Goal: Task Accomplishment & Management: Complete application form

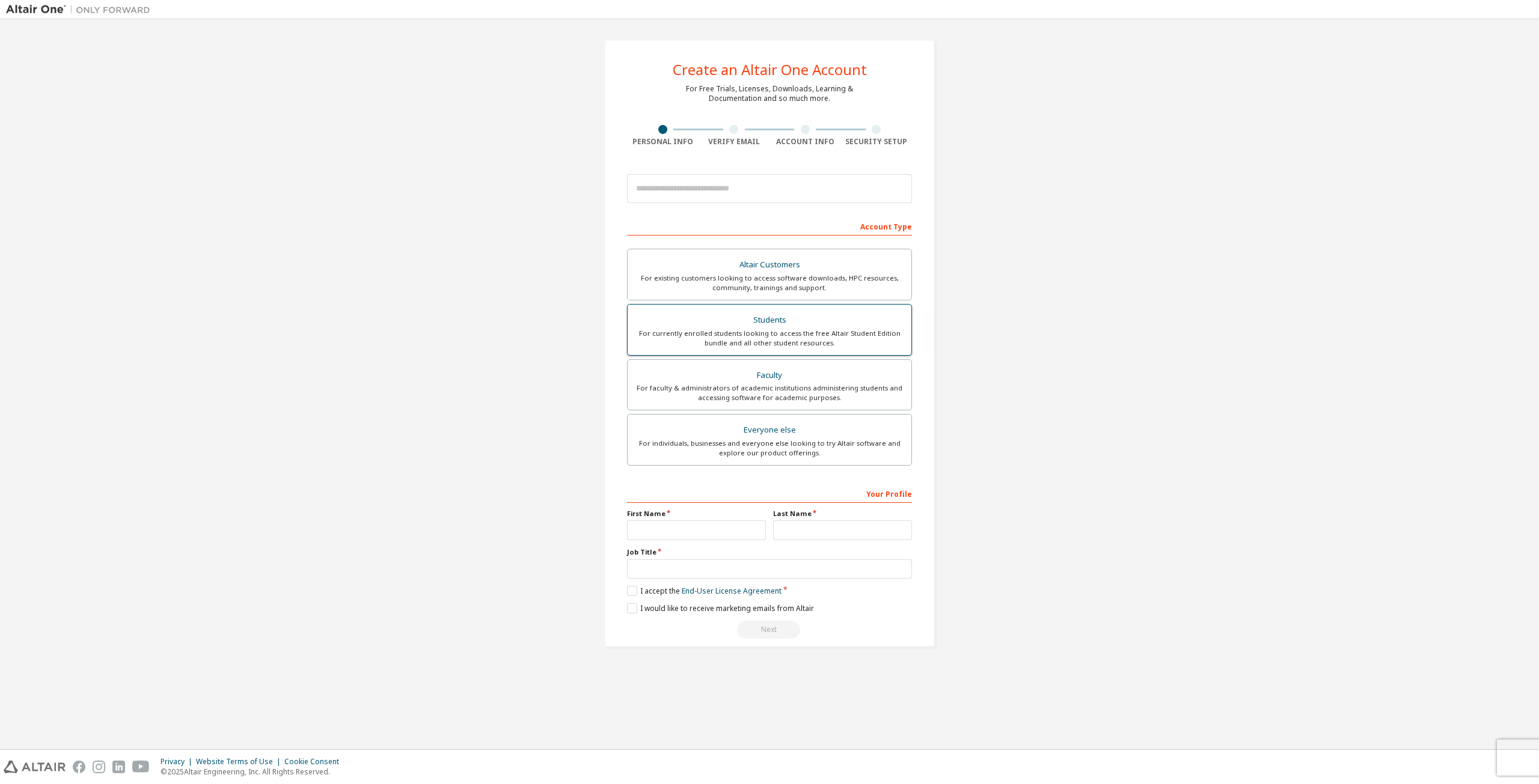
click at [810, 346] on div "For currently enrolled students looking to access the free Altair Student Editi…" at bounding box center [769, 338] width 270 height 19
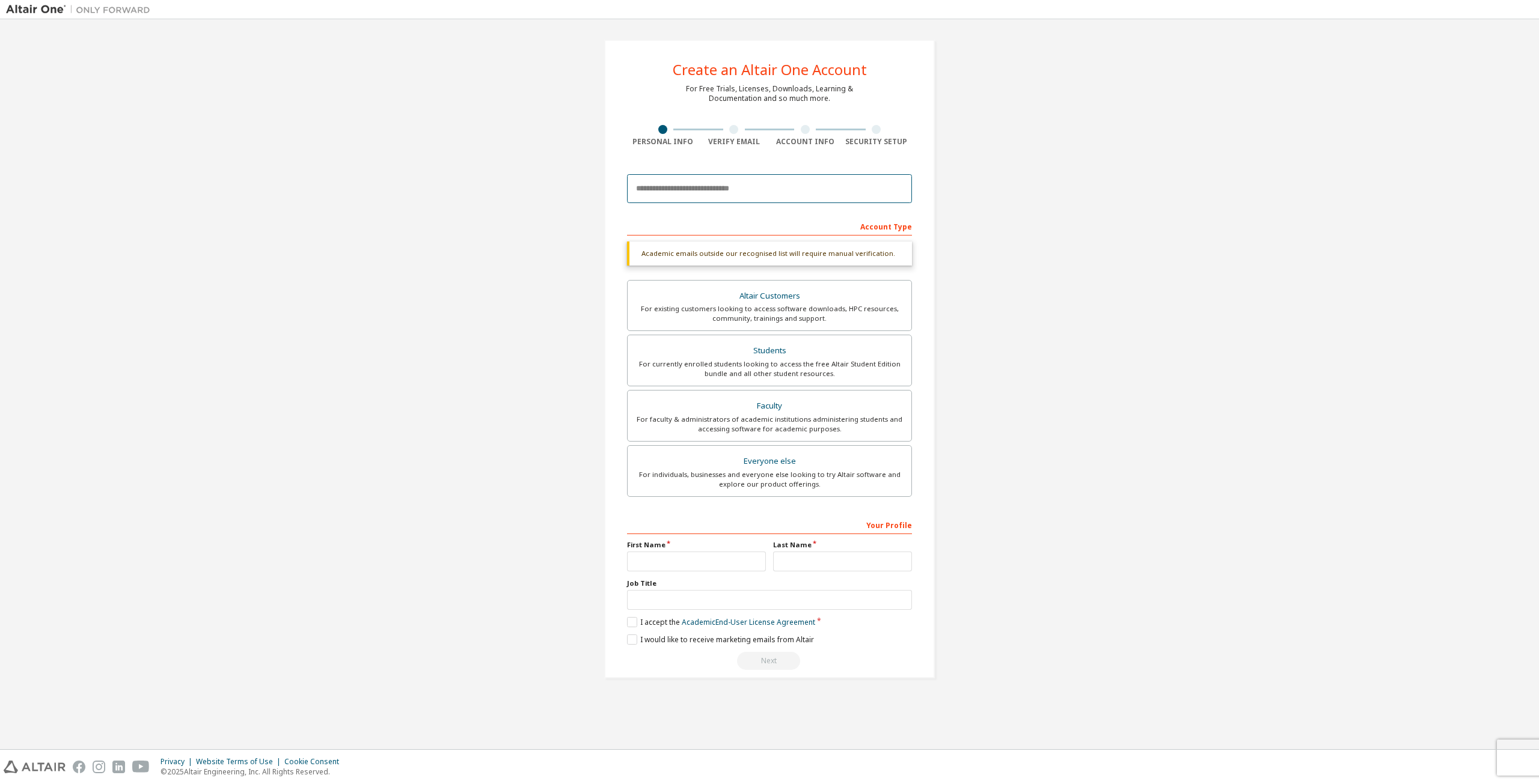
click at [741, 193] on input "email" at bounding box center [770, 188] width 285 height 29
type input "*"
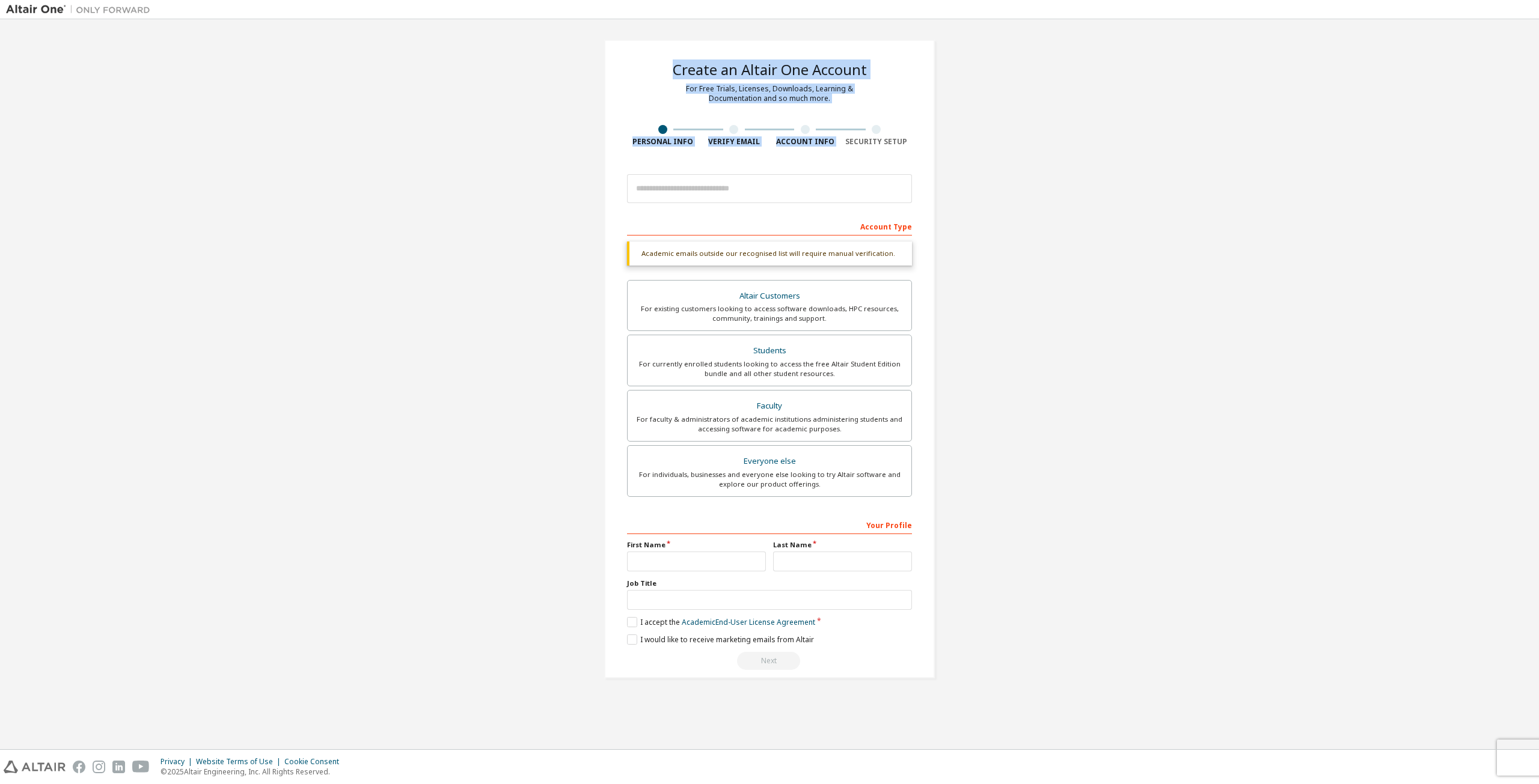
drag, startPoint x: 642, startPoint y: 76, endPoint x: 840, endPoint y: 137, distance: 207.2
click at [840, 137] on div "Create an Altair One Account For Free Trials, Licenses, Downloads, Learning & D…" at bounding box center [770, 359] width 331 height 639
click at [841, 137] on div "Security Setup" at bounding box center [876, 142] width 72 height 9
click at [699, 171] on div at bounding box center [770, 189] width 285 height 41
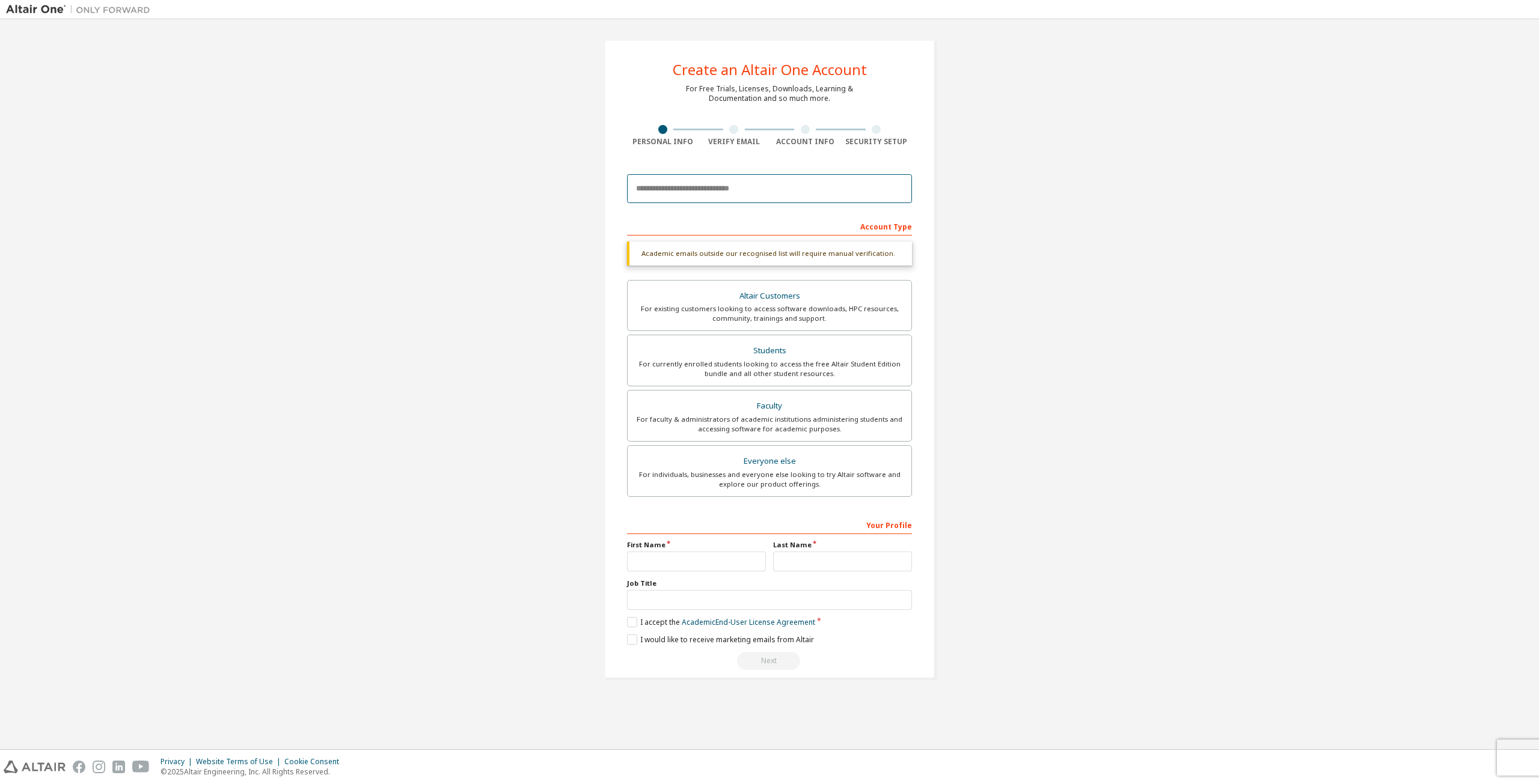
click at [695, 177] on input "email" at bounding box center [770, 188] width 285 height 29
type input "**********"
click at [697, 555] on input "text" at bounding box center [697, 561] width 139 height 20
type input "********"
type input "**********"
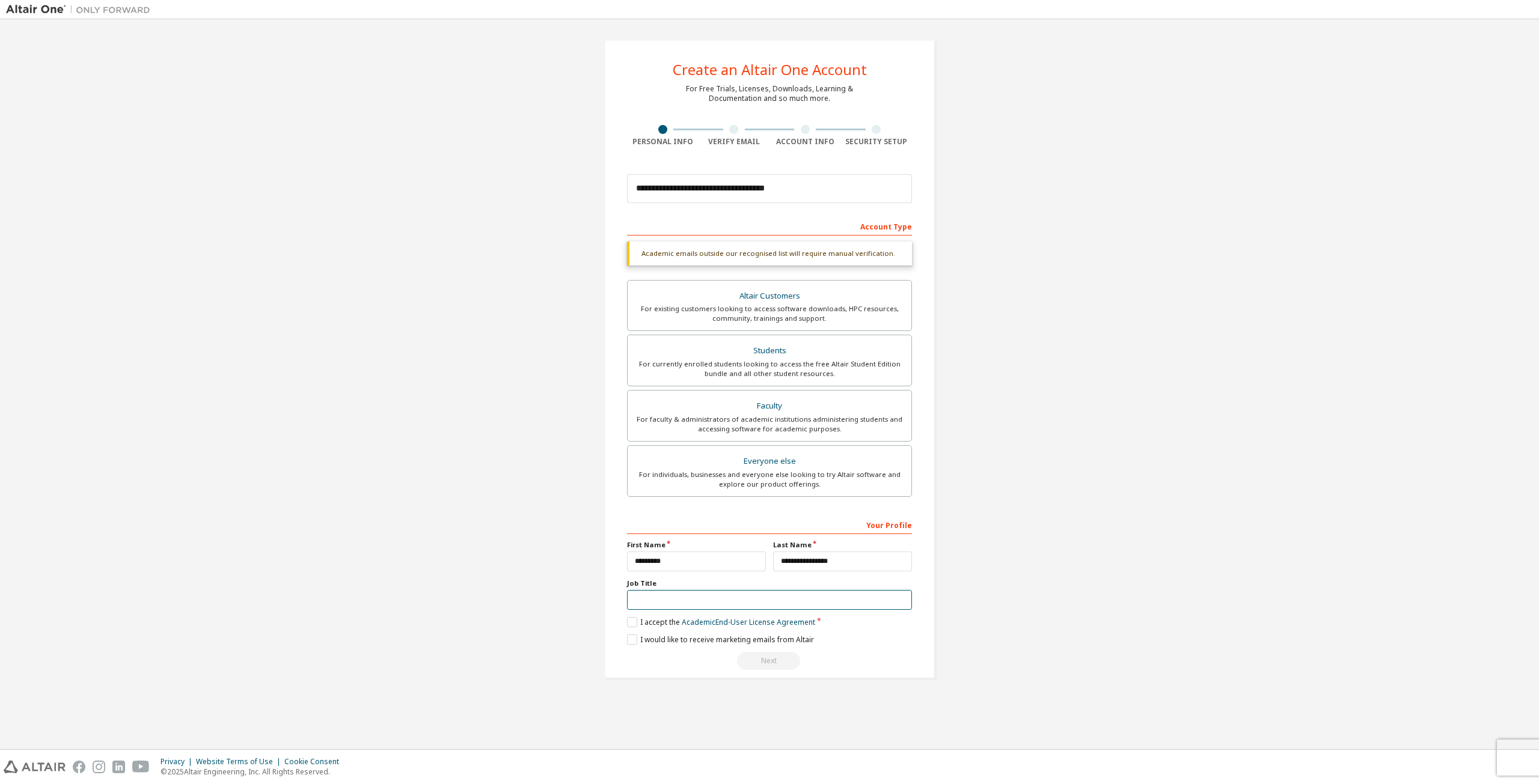
click at [751, 599] on input "text" at bounding box center [770, 600] width 285 height 20
type input "*******"
click at [625, 617] on div "**********" at bounding box center [770, 359] width 331 height 639
click at [627, 619] on label "I accept the Academic End-User License Agreement" at bounding box center [721, 622] width 188 height 10
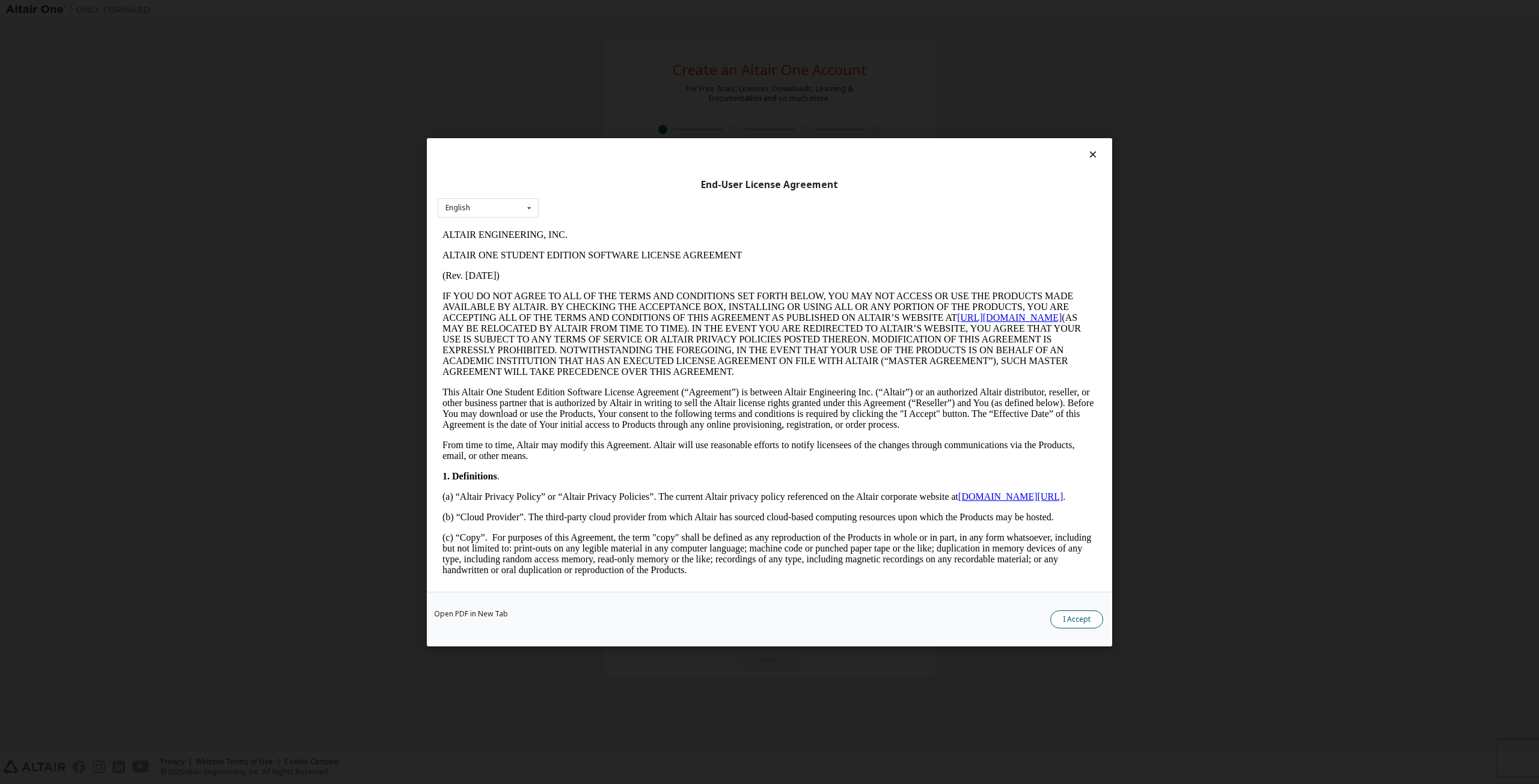
click at [1076, 615] on button "I Accept" at bounding box center [1076, 619] width 53 height 18
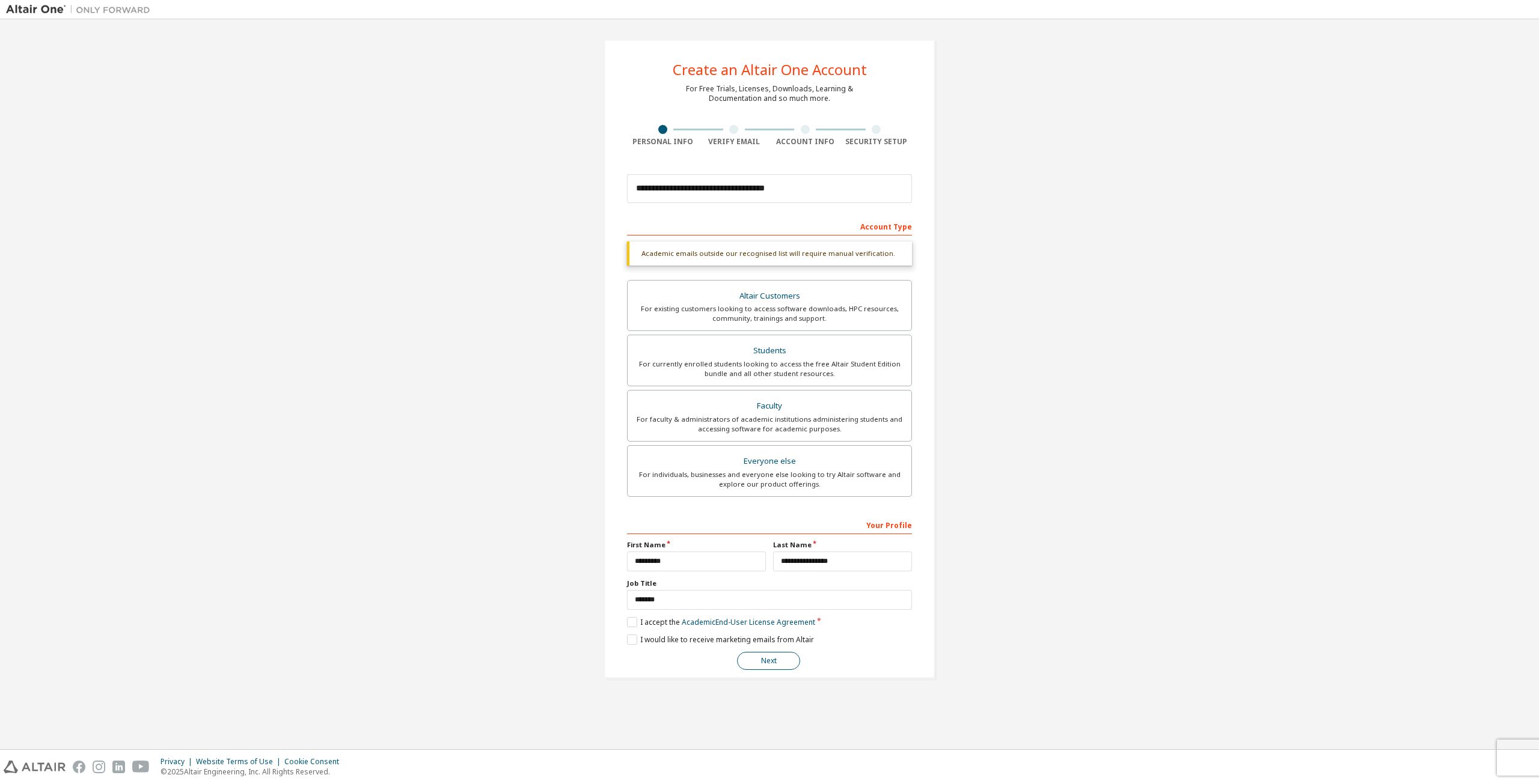
click at [760, 663] on button "Next" at bounding box center [768, 661] width 63 height 18
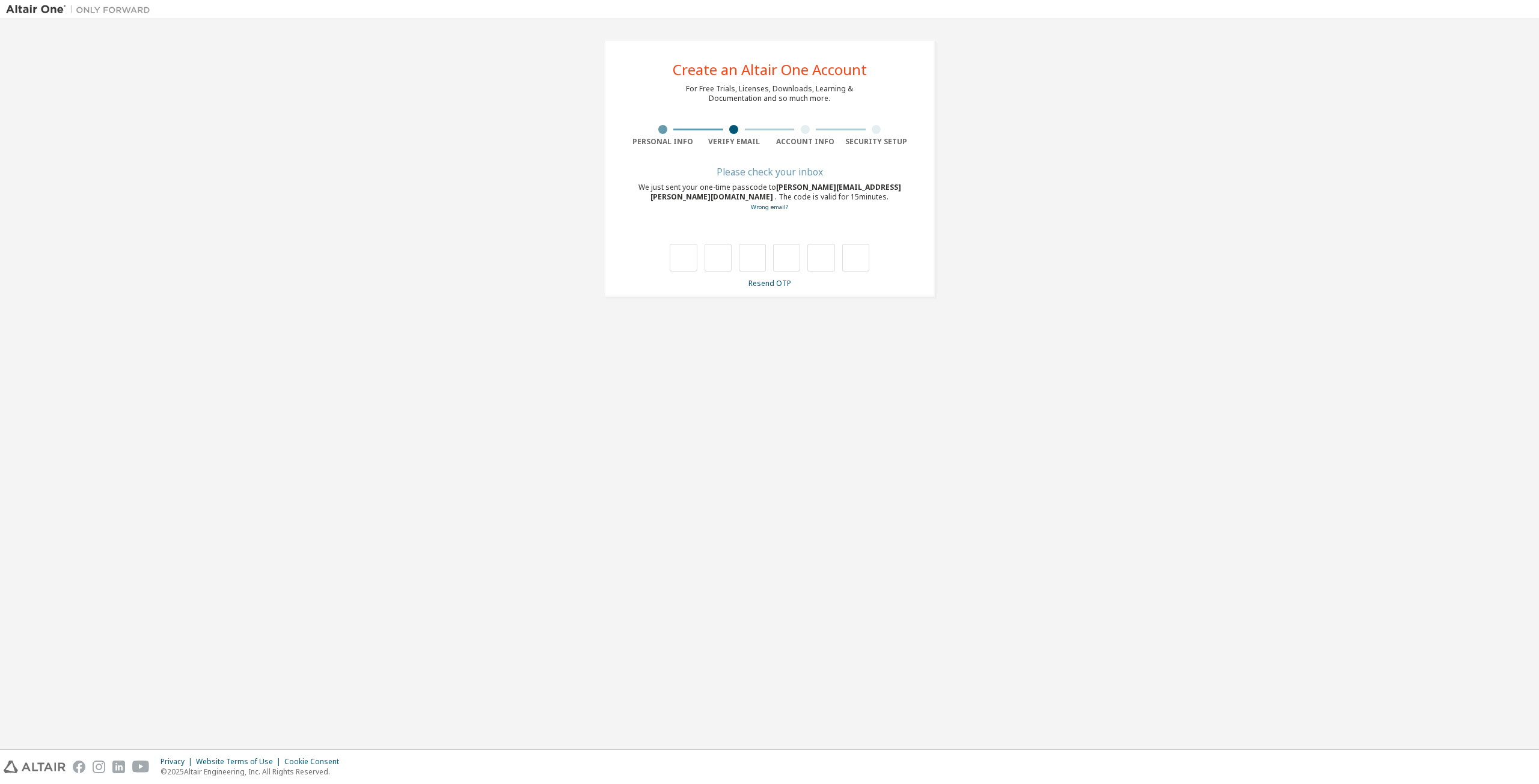
type input "*"
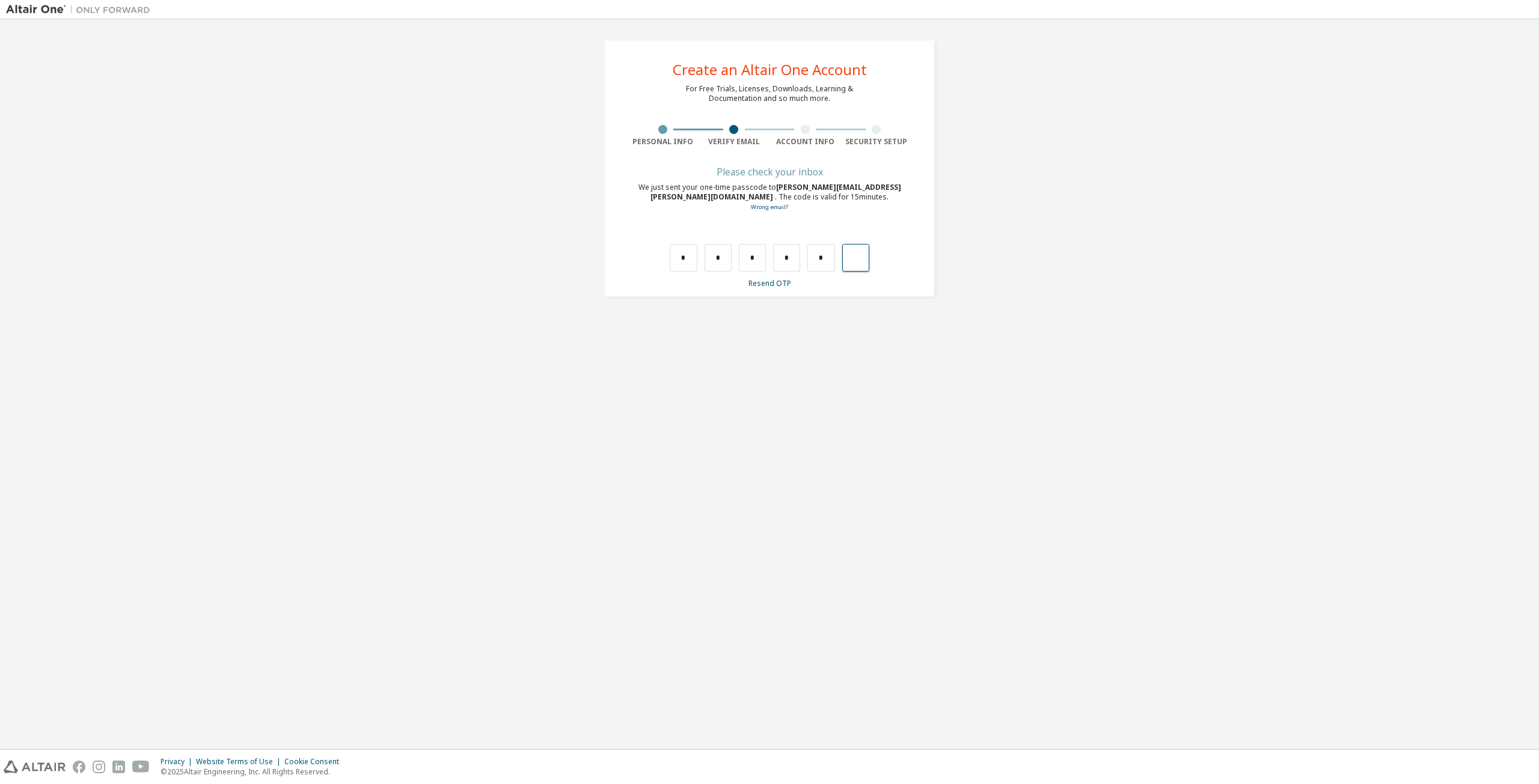
type input "*"
click at [716, 199] on div "Select your Institute" at bounding box center [766, 201] width 262 height 7
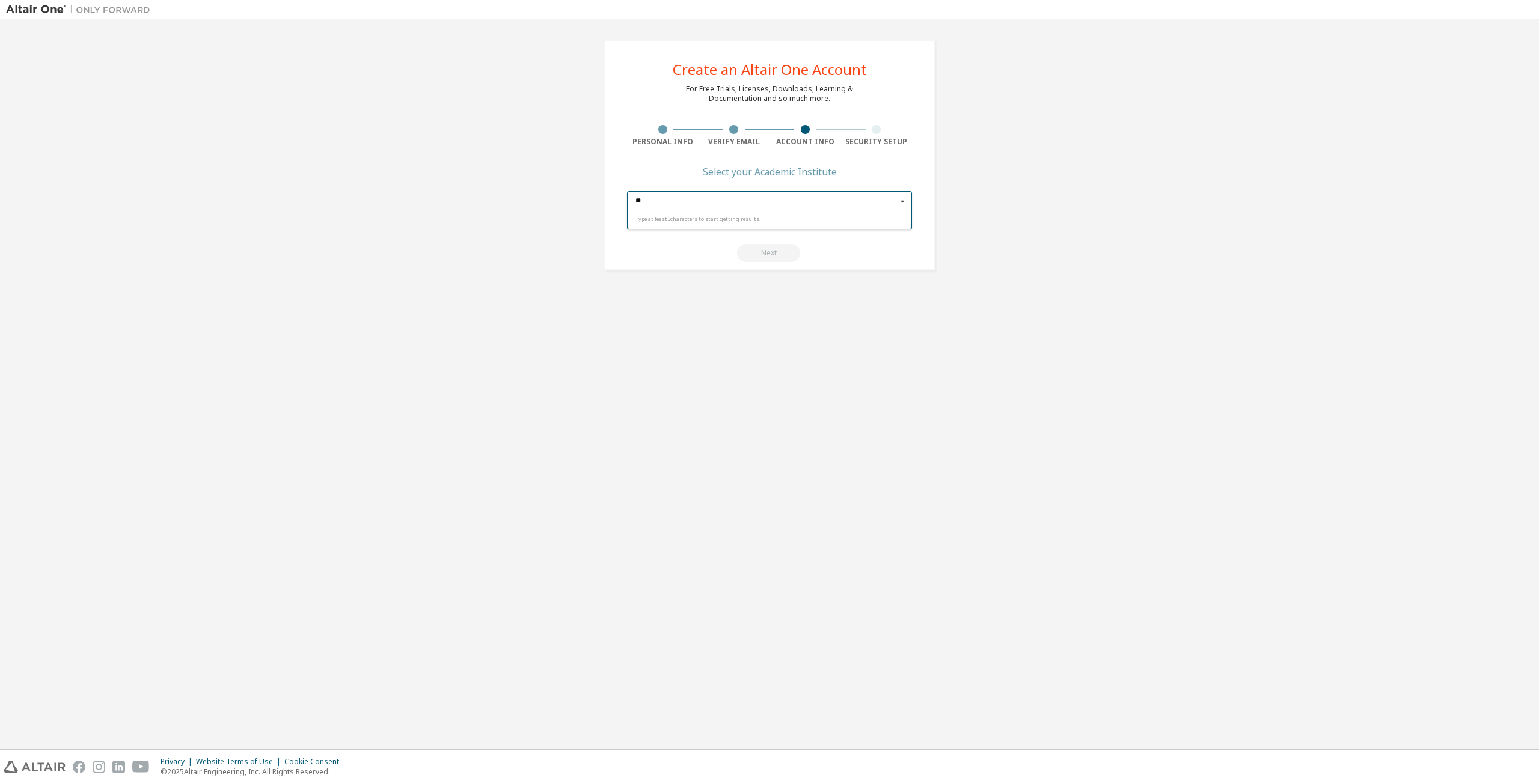
type input "*"
type input "****"
click at [756, 256] on button "Next" at bounding box center [768, 253] width 63 height 18
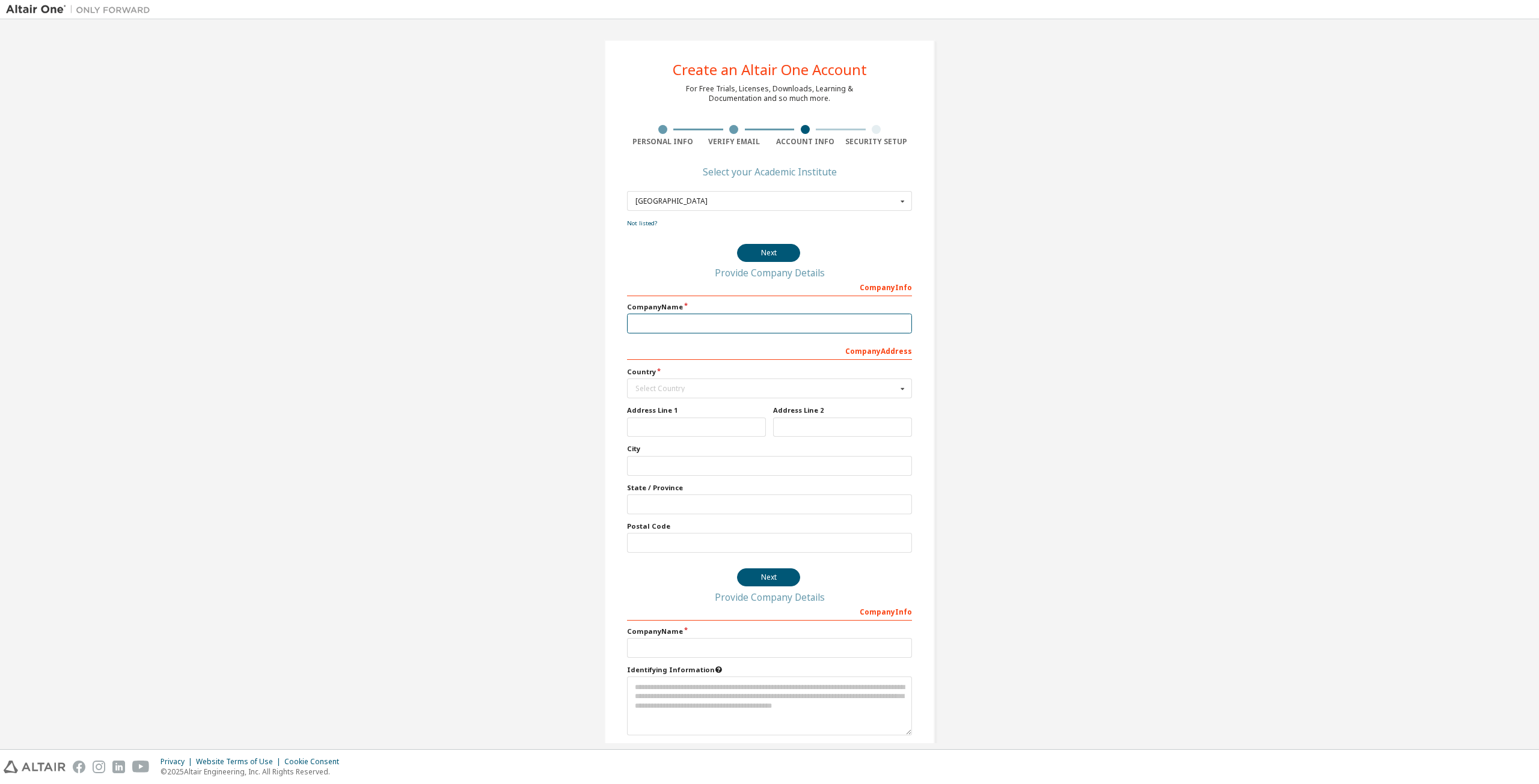
click at [708, 318] on input "text" at bounding box center [770, 323] width 285 height 20
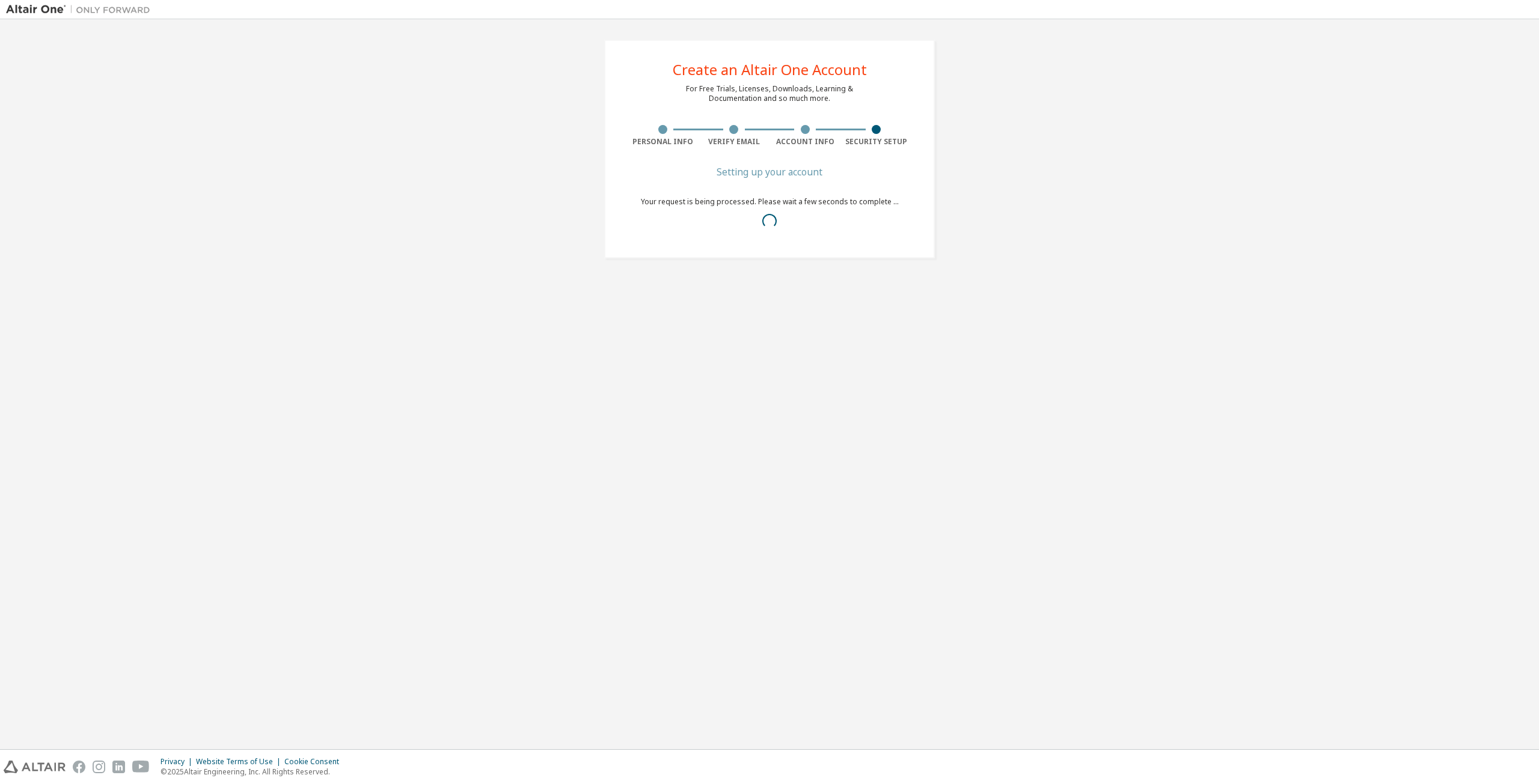
click at [676, 202] on div "Your request is being processed. Please wait a few seconds to complete ..." at bounding box center [769, 216] width 258 height 39
click at [692, 206] on div "Your request is being processed. Please wait a few seconds to complete ..." at bounding box center [769, 216] width 258 height 39
drag, startPoint x: 630, startPoint y: 202, endPoint x: 919, endPoint y: 214, distance: 289.2
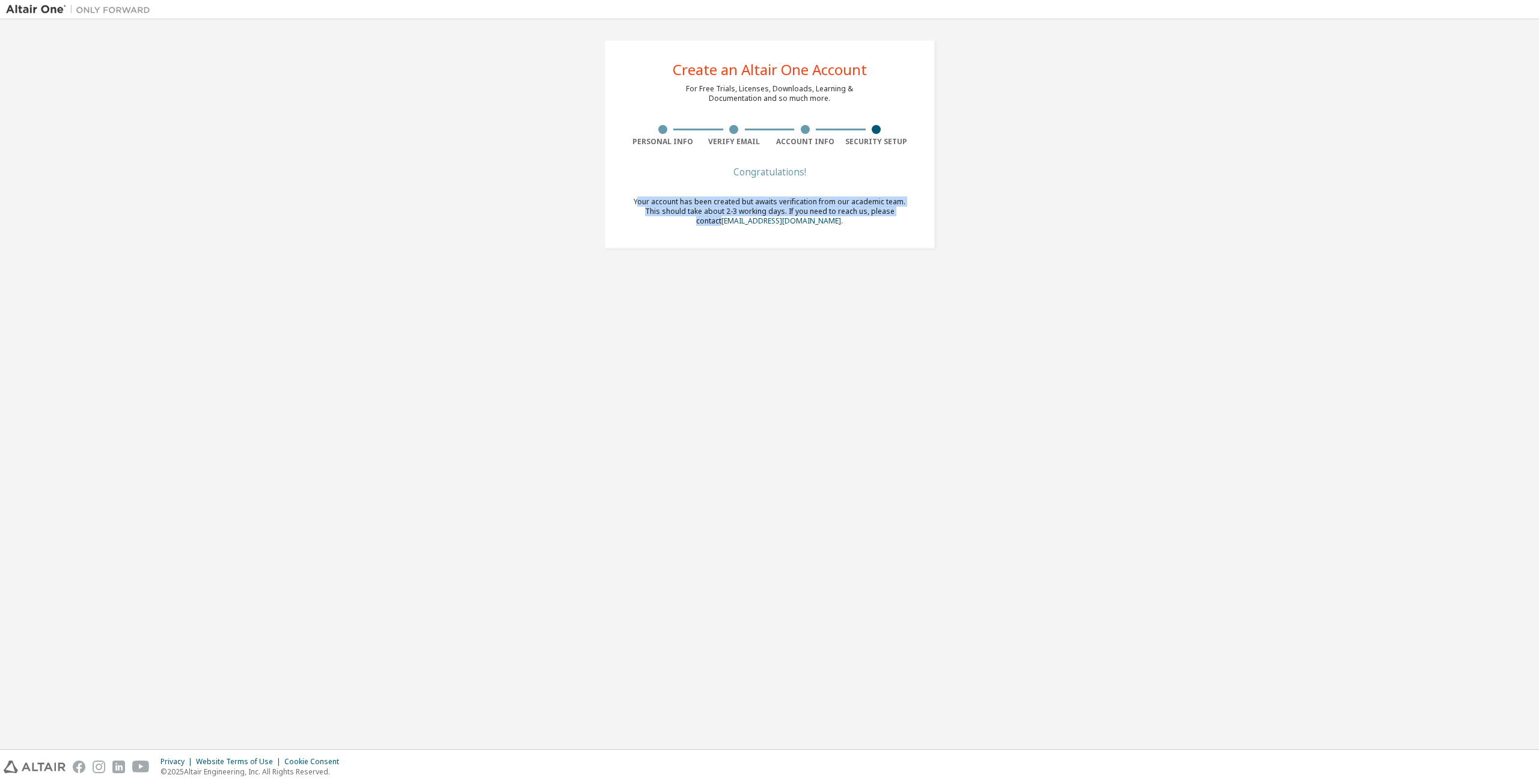
click at [919, 214] on div "Create an Altair One Account For Free Trials, Licenses, Downloads, Learning & D…" at bounding box center [770, 143] width 331 height 209
drag, startPoint x: 919, startPoint y: 214, endPoint x: 769, endPoint y: 211, distance: 150.0
click at [769, 211] on div "Create an Altair One Account For Free Trials, Licenses, Downloads, Learning & D…" at bounding box center [770, 143] width 331 height 209
drag, startPoint x: 888, startPoint y: 225, endPoint x: 583, endPoint y: 191, distance: 306.9
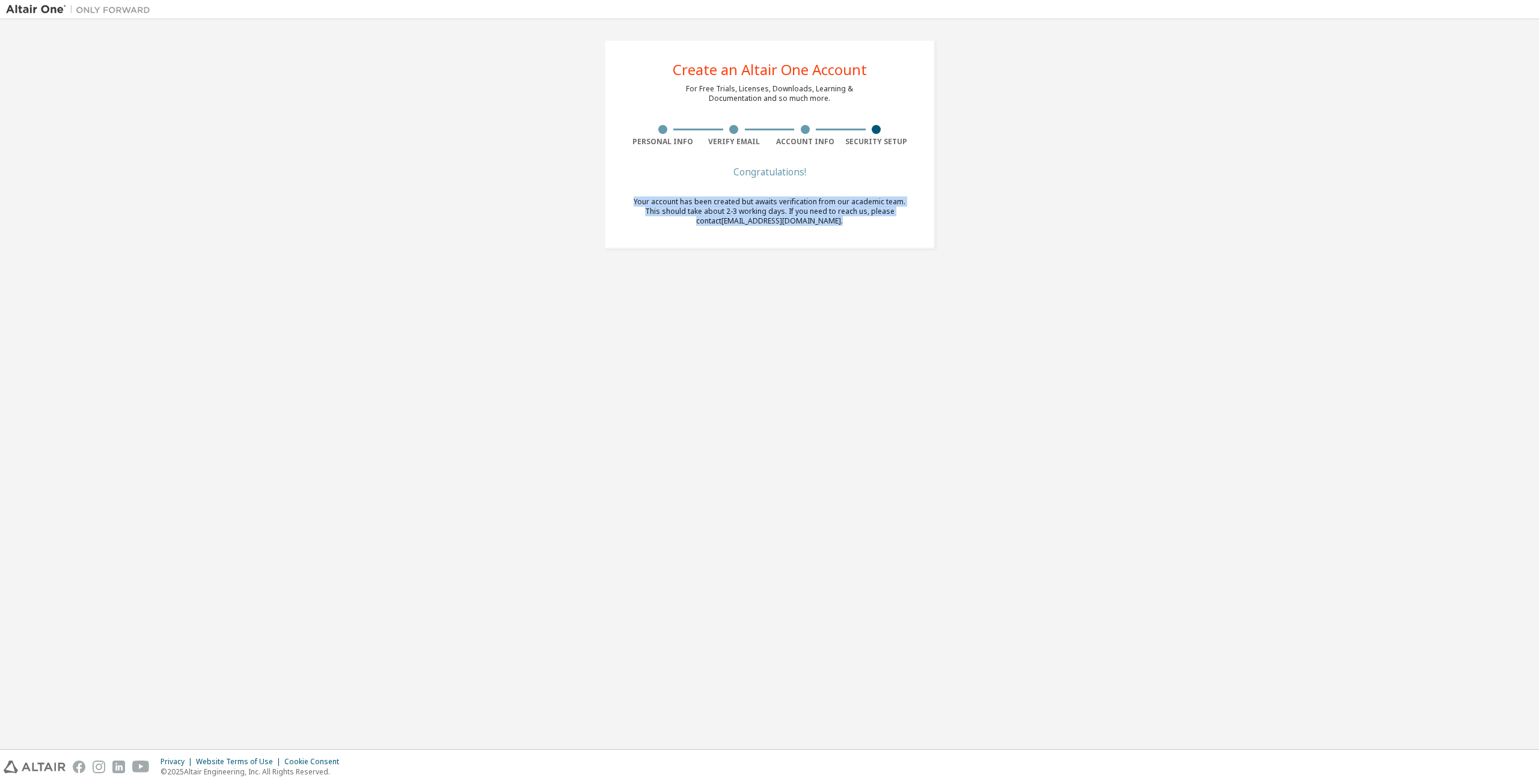
click at [583, 191] on div "Create an Altair One Account For Free Trials, Licenses, Downloads, Learning & D…" at bounding box center [769, 144] width 1526 height 238
click at [782, 192] on div "Congratulations! Your account has been created but awaits verification from our…" at bounding box center [770, 205] width 285 height 72
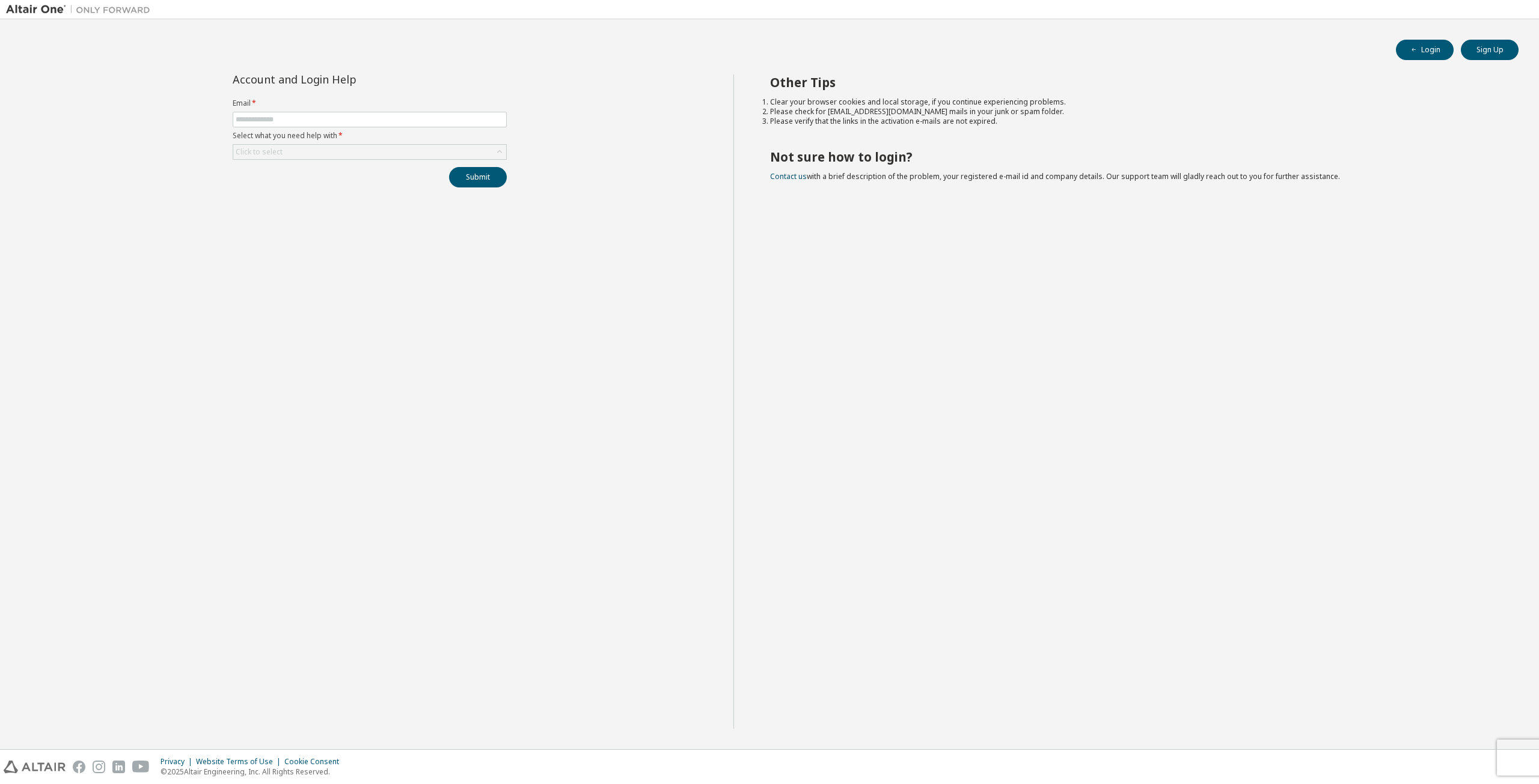
click at [247, 132] on label "Select what you need help with *" at bounding box center [370, 136] width 274 height 9
click at [249, 128] on form "Email * Select what you need help with * Click to select" at bounding box center [370, 129] width 274 height 61
click at [255, 123] on input "text" at bounding box center [370, 120] width 268 height 9
type input "**********"
click at [311, 153] on div "Click to select" at bounding box center [370, 152] width 273 height 14
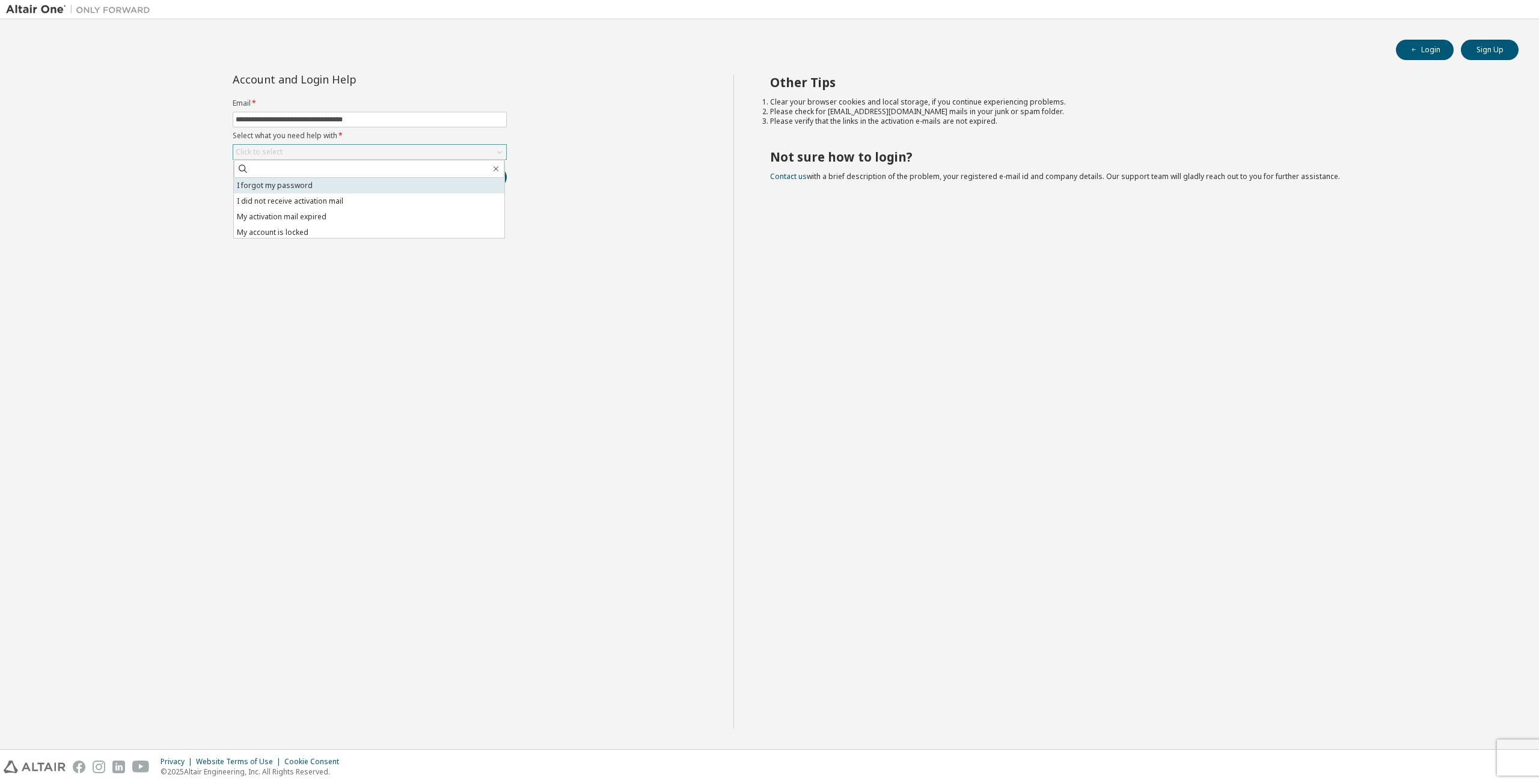
click at [304, 188] on li "I forgot my password" at bounding box center [369, 186] width 270 height 16
click at [496, 184] on button "Submit" at bounding box center [478, 177] width 58 height 20
